Goal: Task Accomplishment & Management: Manage account settings

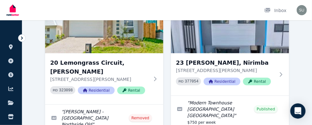
scroll to position [78, 0]
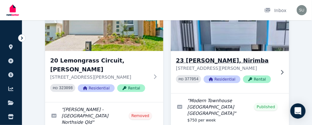
click at [217, 64] on h3 "23 Adrian Cct, Nirimba" at bounding box center [225, 60] width 99 height 9
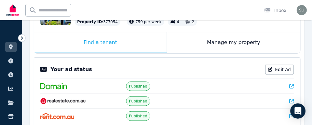
scroll to position [90, 0]
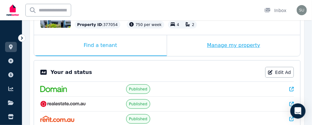
click at [248, 44] on div "Manage my property" at bounding box center [233, 45] width 133 height 21
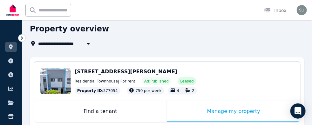
scroll to position [21, 0]
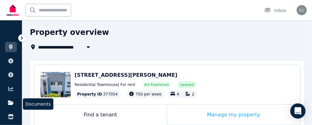
click at [9, 106] on link at bounding box center [11, 103] width 12 height 10
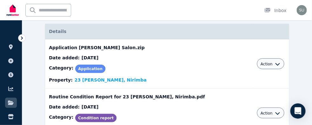
scroll to position [56, 0]
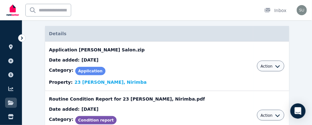
click at [270, 68] on div "Action" at bounding box center [271, 66] width 28 height 11
click at [275, 66] on icon "button" at bounding box center [277, 66] width 5 height 5
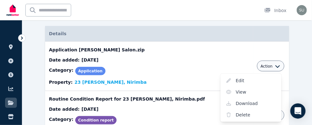
click at [188, 59] on div "Date added: 06/08/2025 Category: Application Property: 23 Adrian Cct, Nirimba" at bounding box center [149, 71] width 200 height 29
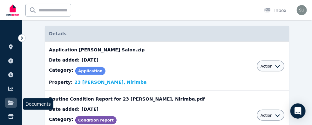
click at [16, 101] on link at bounding box center [11, 103] width 12 height 10
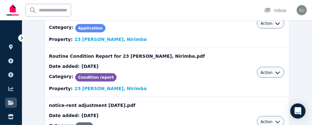
scroll to position [0, 0]
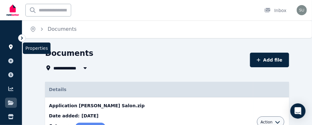
click at [12, 48] on icon at bounding box center [11, 46] width 4 height 5
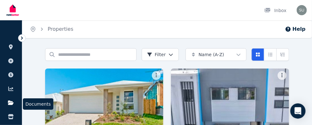
click at [9, 106] on link at bounding box center [11, 103] width 12 height 10
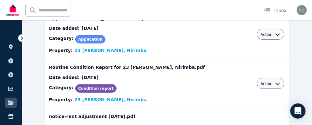
scroll to position [2, 0]
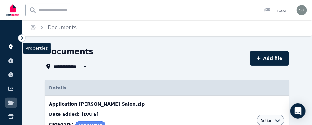
click at [11, 43] on link at bounding box center [11, 47] width 12 height 10
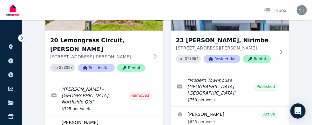
scroll to position [100, 0]
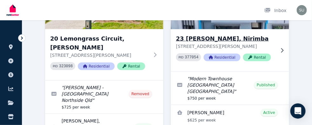
click at [207, 36] on h3 "23 Adrian Cct, Nirimba" at bounding box center [225, 38] width 99 height 9
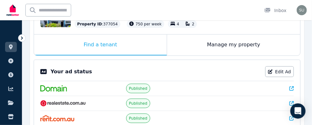
scroll to position [90, 0]
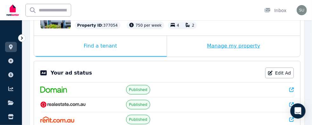
click at [223, 48] on div "Manage my property" at bounding box center [233, 46] width 133 height 21
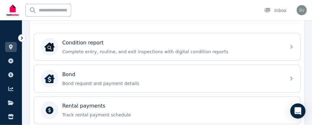
scroll to position [200, 0]
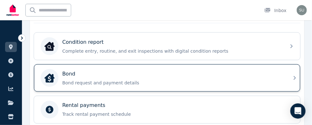
click at [214, 80] on p "Bond request and payment details" at bounding box center [172, 83] width 220 height 6
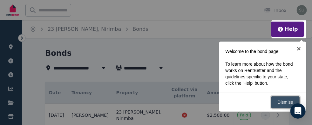
click at [280, 101] on link "Dismiss" at bounding box center [285, 102] width 29 height 12
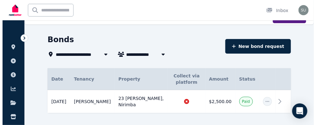
scroll to position [24, 0]
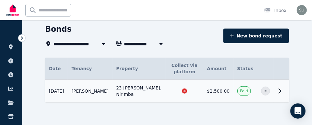
click at [280, 90] on icon at bounding box center [280, 91] width 2 height 4
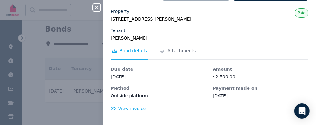
scroll to position [4, 0]
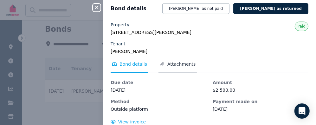
click at [174, 64] on span "Attachments" at bounding box center [182, 64] width 28 height 6
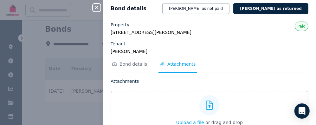
click at [183, 59] on div "Property 23 Adrian Cct, Nirimba QLD 4551 Tenant Joshua Malcolm Paid Bond detail…" at bounding box center [210, 76] width 198 height 109
click at [173, 67] on span "Attachments" at bounding box center [178, 67] width 38 height 12
click at [311, 28] on div "Property 23 Adrian Cct, Nirimba QLD 4551 Tenant Joshua Malcolm Paid Bond detail…" at bounding box center [209, 79] width 213 height 115
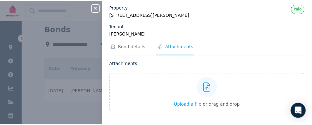
scroll to position [0, 0]
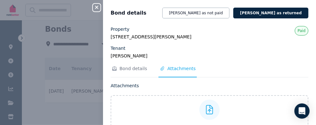
click at [95, 7] on icon "button" at bounding box center [97, 7] width 8 height 5
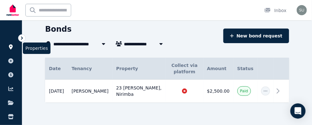
click at [9, 46] on icon at bounding box center [11, 46] width 6 height 5
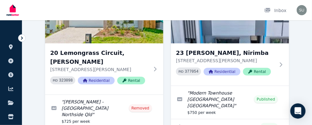
scroll to position [35, 0]
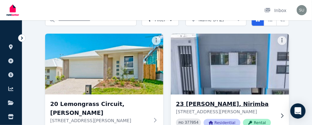
click at [205, 105] on h3 "23 Adrian Cct, Nirimba" at bounding box center [225, 104] width 99 height 9
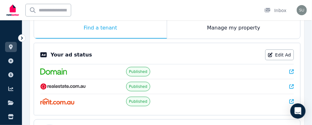
scroll to position [109, 0]
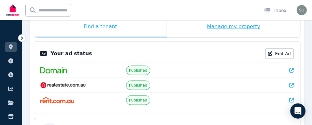
click at [225, 31] on div "Manage my property" at bounding box center [233, 27] width 133 height 21
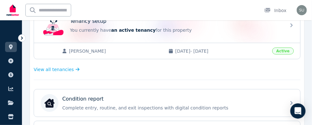
scroll to position [138, 0]
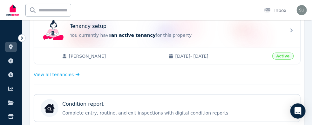
click at [274, 62] on div "Joshua Malcolm 15/08/2024 - 14/08/2025 Active" at bounding box center [167, 56] width 266 height 16
click at [55, 74] on span "View all tenancies" at bounding box center [54, 74] width 40 height 6
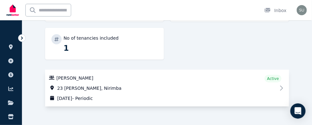
scroll to position [134, 0]
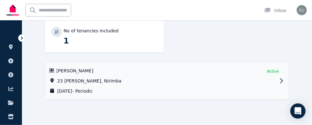
click at [279, 81] on link "View property details" at bounding box center [167, 81] width 244 height 37
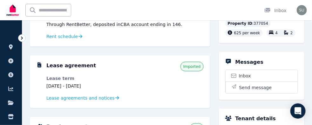
scroll to position [174, 0]
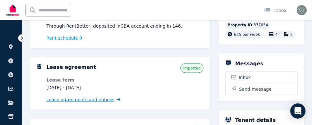
click at [87, 98] on span "Lease agreements and notices" at bounding box center [80, 99] width 68 height 6
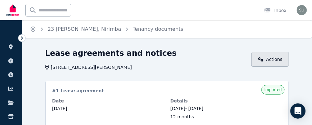
click at [279, 59] on link "Actions" at bounding box center [270, 59] width 38 height 15
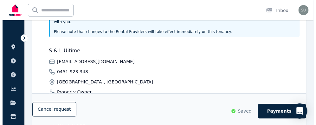
scroll to position [325, 0]
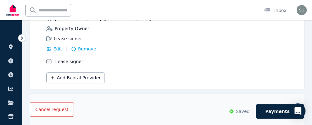
click at [51, 107] on span "request" at bounding box center [59, 109] width 17 height 6
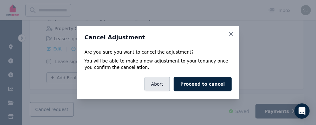
click at [164, 86] on button "Abort" at bounding box center [157, 84] width 25 height 15
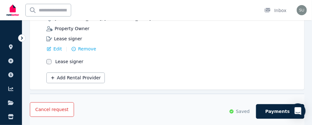
click at [51, 108] on span "request" at bounding box center [59, 109] width 17 height 6
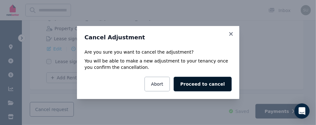
click at [203, 85] on button "Proceed to cancel" at bounding box center [203, 84] width 58 height 15
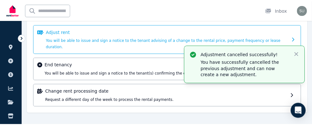
scroll to position [140, 0]
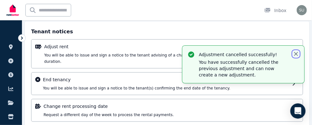
click at [299, 55] on icon "button" at bounding box center [296, 54] width 6 height 6
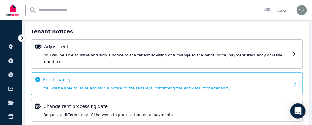
drag, startPoint x: 231, startPoint y: 73, endPoint x: 83, endPoint y: 73, distance: 148.2
click at [83, 86] on span "You will be able to issue and sign a notice to the tenant(s) confirming the end…" at bounding box center [136, 88] width 187 height 4
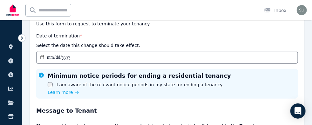
scroll to position [71, 0]
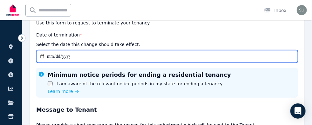
click at [95, 55] on input "Date of termination *" at bounding box center [166, 56] width 261 height 13
click at [48, 55] on input "Date of termination *" at bounding box center [166, 56] width 261 height 13
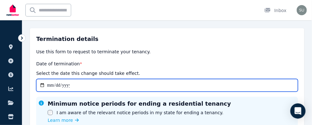
scroll to position [43, 0]
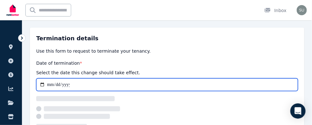
type input "**********"
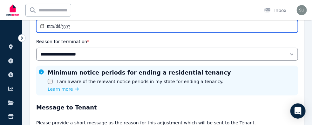
scroll to position [100, 0]
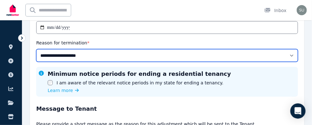
click at [289, 56] on select "**********" at bounding box center [166, 55] width 261 height 13
select select "**********"
click at [36, 49] on select "**********" at bounding box center [166, 55] width 261 height 13
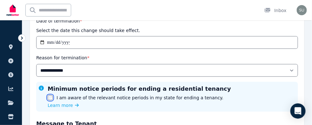
scroll to position [84, 0]
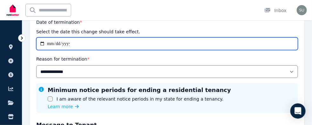
click at [42, 44] on input "**********" at bounding box center [166, 43] width 261 height 13
type input "**********"
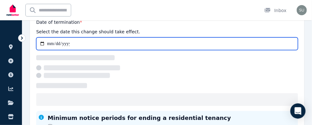
select select "**********"
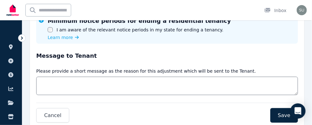
scroll to position [154, 0]
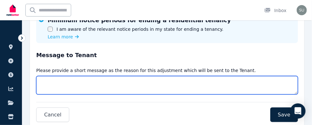
click at [86, 84] on textarea "Message" at bounding box center [166, 85] width 261 height 18
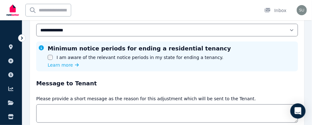
scroll to position [124, 0]
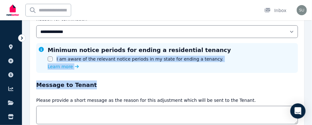
drag, startPoint x: 310, startPoint y: 77, endPoint x: 300, endPoint y: 47, distance: 32.0
click at [300, 47] on div "**********" at bounding box center [166, 50] width 289 height 252
drag, startPoint x: 300, startPoint y: 47, endPoint x: 231, endPoint y: 71, distance: 73.3
click at [231, 71] on div "Minimum notice periods for ending a residential tenancy I am aware of the relev…" at bounding box center [166, 58] width 261 height 30
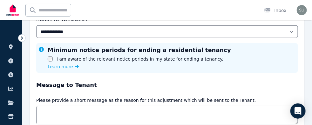
scroll to position [101, 0]
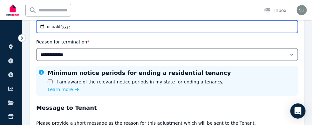
click at [42, 26] on input "**********" at bounding box center [166, 26] width 261 height 13
type input "**********"
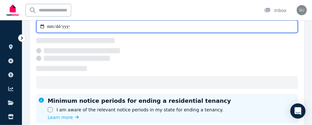
select select "**********"
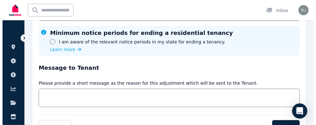
scroll to position [174, 0]
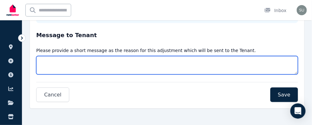
click at [105, 63] on textarea "Message" at bounding box center [166, 65] width 261 height 18
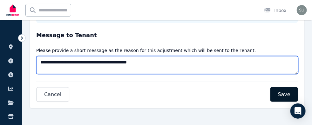
type textarea "**********"
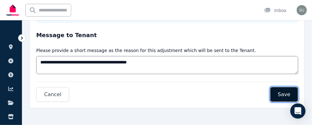
click at [285, 94] on span "Save" at bounding box center [284, 95] width 12 height 8
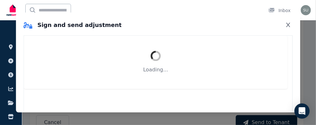
select select "**********"
click at [47, 27] on h2 "Sign and send adjustment" at bounding box center [72, 25] width 98 height 9
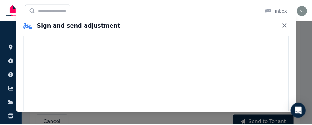
scroll to position [157, 0]
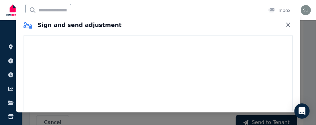
click at [58, 27] on h2 "Sign and send adjustment" at bounding box center [72, 25] width 98 height 9
click at [289, 25] on icon "Close" at bounding box center [288, 24] width 6 height 5
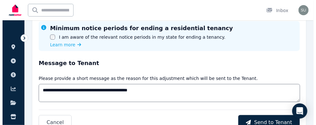
scroll to position [174, 0]
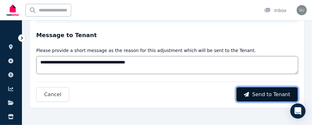
click at [274, 97] on span "Send to Tenant" at bounding box center [271, 95] width 38 height 8
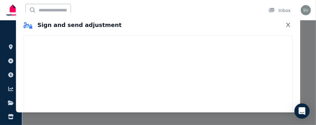
scroll to position [302, 0]
click at [290, 24] on icon "Close" at bounding box center [289, 25] width 4 height 4
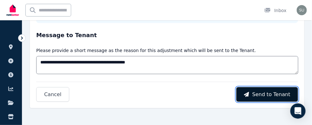
click at [261, 92] on span "Send to Tenant" at bounding box center [271, 95] width 38 height 8
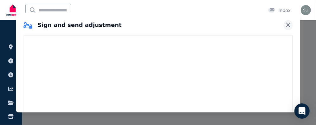
click at [288, 25] on icon "Close" at bounding box center [288, 24] width 6 height 5
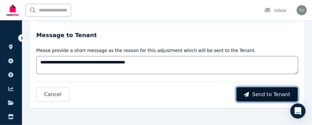
click at [288, 93] on span "Send to Tenant" at bounding box center [271, 95] width 38 height 8
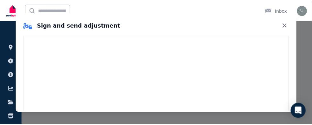
scroll to position [0, 0]
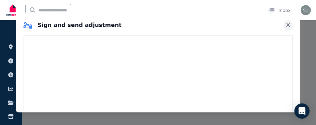
click at [288, 24] on icon "Close" at bounding box center [288, 24] width 6 height 5
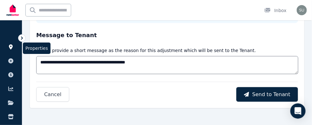
click at [13, 49] on icon at bounding box center [11, 46] width 6 height 5
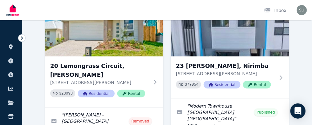
scroll to position [63, 0]
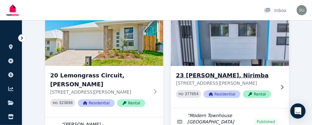
click at [205, 74] on h3 "23 Adrian Cct, Nirimba" at bounding box center [225, 75] width 99 height 9
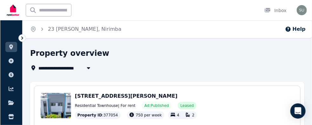
scroll to position [109, 0]
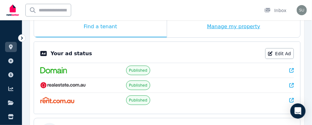
click at [236, 30] on div "Manage my property" at bounding box center [233, 27] width 133 height 21
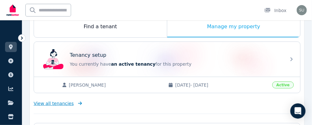
click at [47, 102] on span "View all tenancies" at bounding box center [54, 103] width 40 height 6
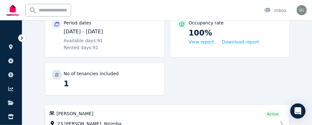
scroll to position [45, 0]
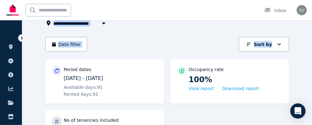
drag, startPoint x: 311, startPoint y: 37, endPoint x: 309, endPoint y: 22, distance: 15.7
click at [309, 22] on div "**********" at bounding box center [167, 109] width 290 height 212
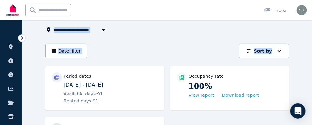
scroll to position [39, 0]
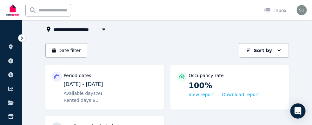
click at [76, 79] on div "Period dates 18/05/2025 - 16/08/2025 Available days: 91 Rented days: 91" at bounding box center [111, 88] width 94 height 32
click at [61, 76] on div at bounding box center [57, 77] width 10 height 10
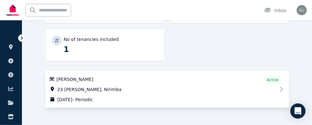
scroll to position [134, 0]
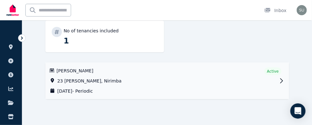
click at [282, 80] on link "View property details" at bounding box center [167, 81] width 244 height 37
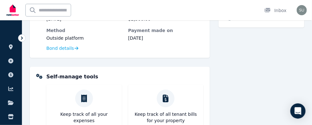
scroll to position [292, 0]
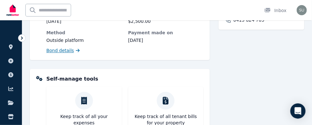
click at [57, 50] on span "Bond details" at bounding box center [60, 50] width 28 height 6
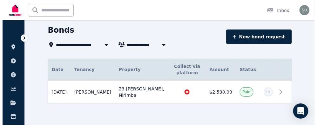
scroll to position [24, 0]
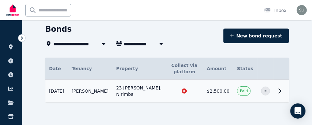
click at [279, 90] on icon at bounding box center [280, 91] width 8 height 8
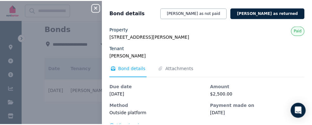
scroll to position [18, 0]
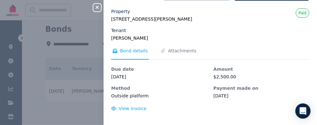
click at [96, 7] on icon "button" at bounding box center [97, 7] width 3 height 3
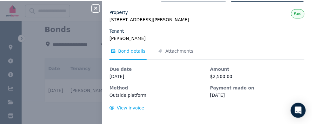
scroll to position [0, 0]
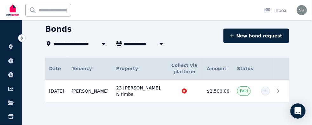
drag, startPoint x: 280, startPoint y: 90, endPoint x: 305, endPoint y: 57, distance: 41.9
click at [305, 57] on div "**********" at bounding box center [167, 74] width 290 height 101
click at [302, 10] on img "button" at bounding box center [302, 10] width 10 height 10
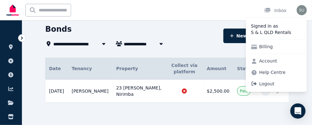
click at [270, 83] on span "Logout" at bounding box center [276, 83] width 61 height 11
